Goal: Task Accomplishment & Management: Complete application form

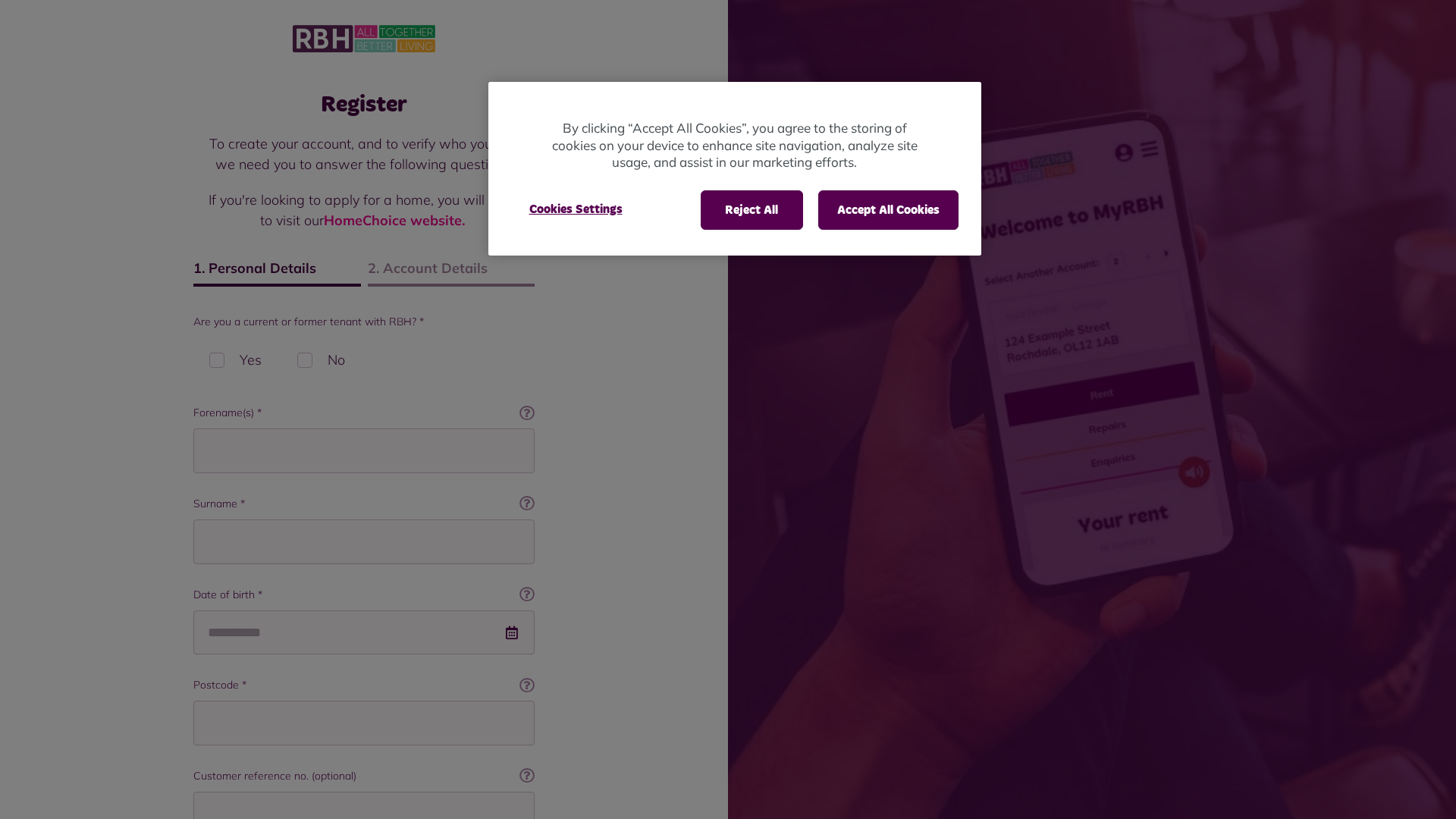
click at [364, 721] on div at bounding box center [728, 410] width 1456 height 819
click at [364, 450] on div at bounding box center [728, 410] width 1456 height 819
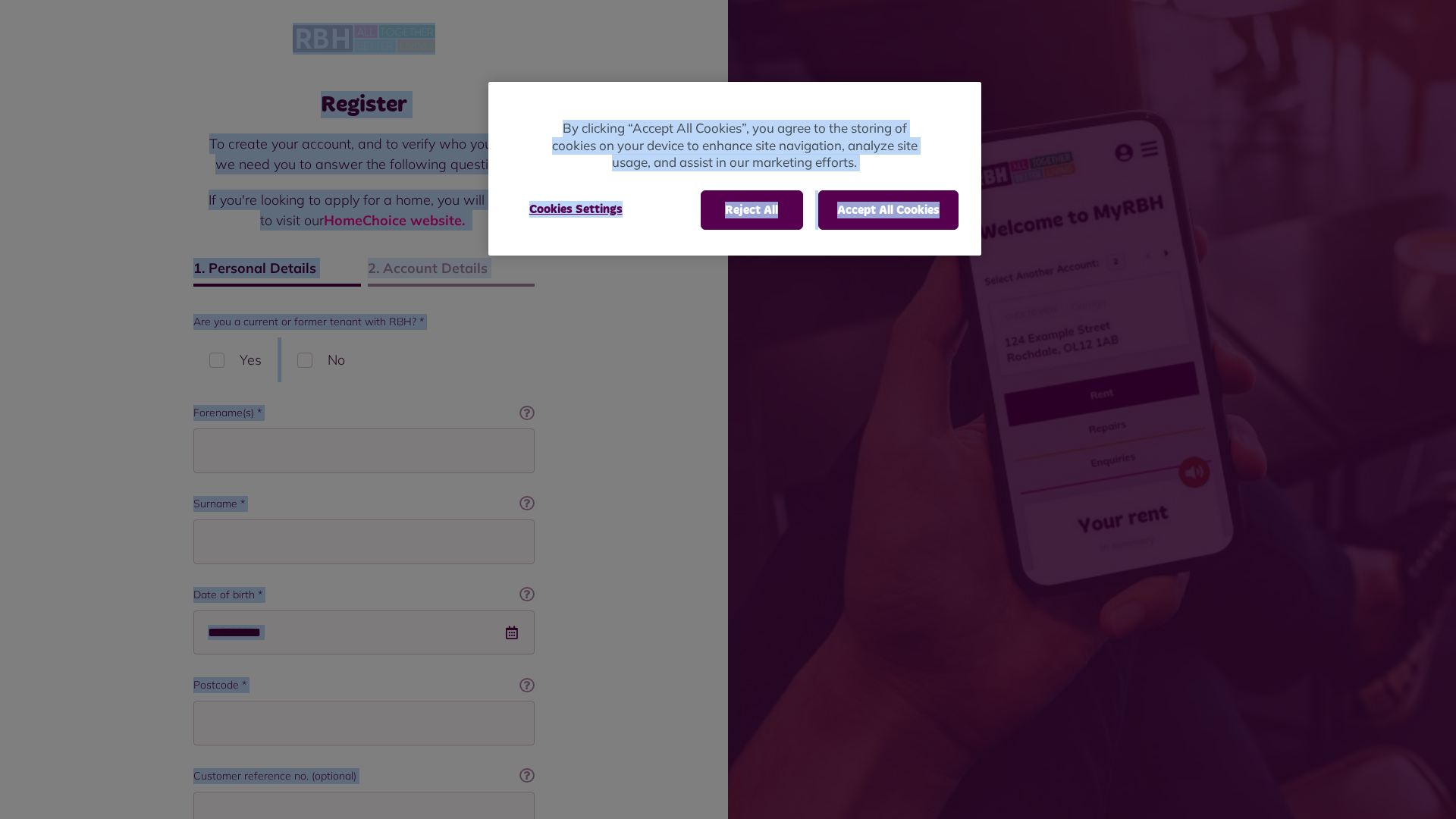
click at [364, 541] on div at bounding box center [728, 410] width 1456 height 819
click at [349, 632] on div at bounding box center [728, 410] width 1456 height 819
click at [364, 723] on div at bounding box center [728, 410] width 1456 height 819
click at [364, 814] on div at bounding box center [728, 410] width 1456 height 819
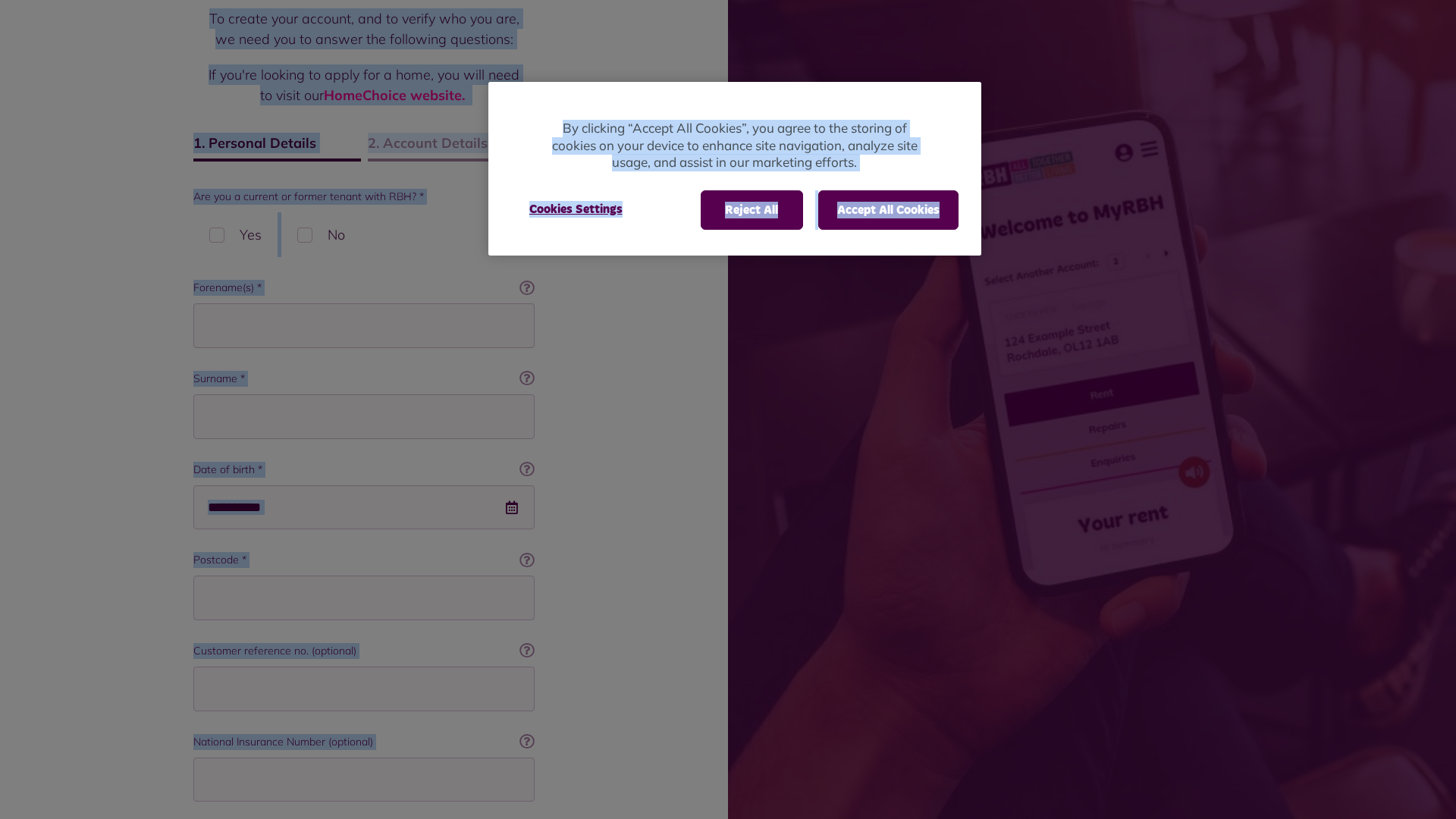
click at [364, 779] on div at bounding box center [728, 410] width 1456 height 819
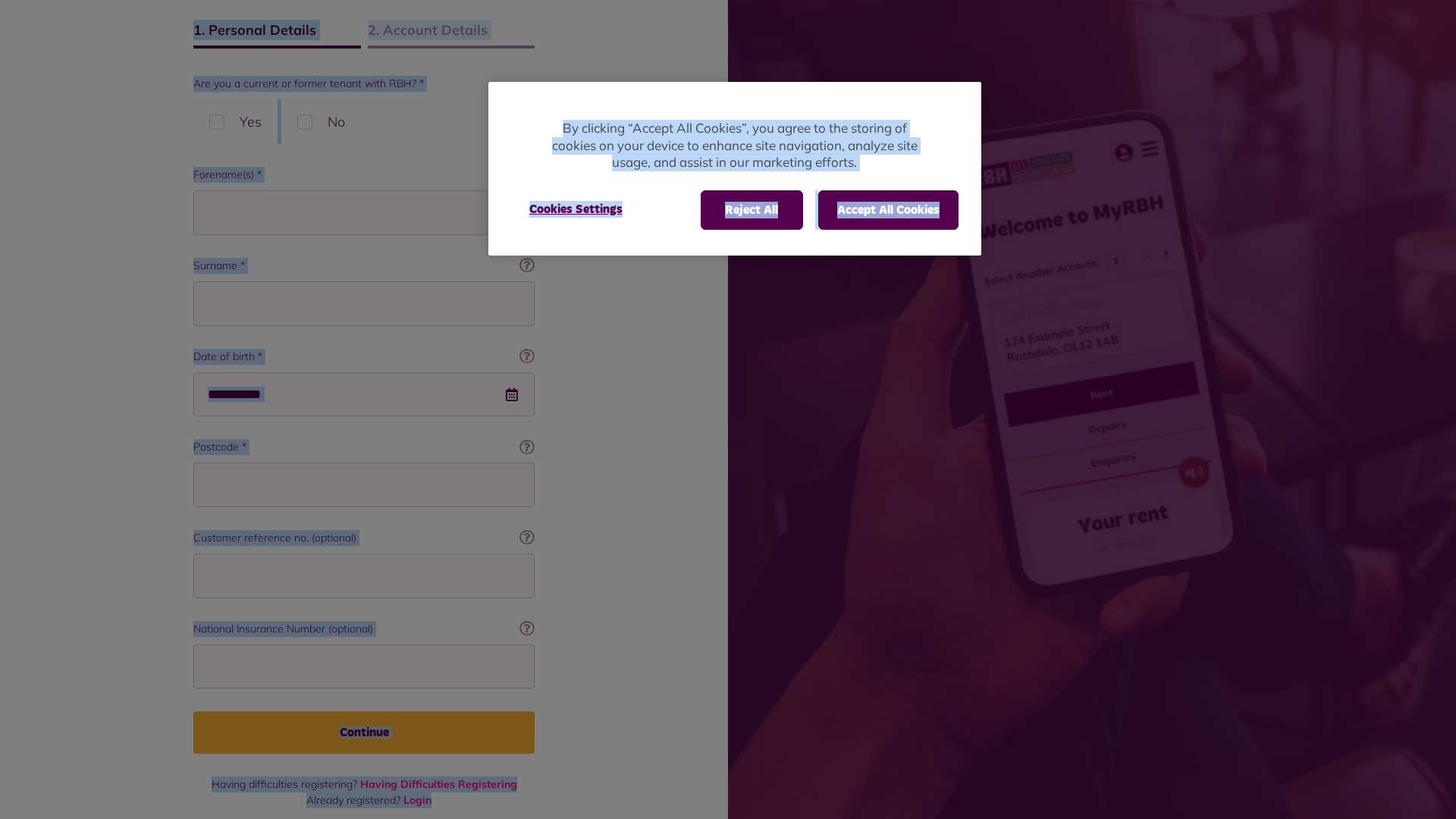
click at [364, 735] on div at bounding box center [728, 410] width 1456 height 819
